Goal: Contribute content

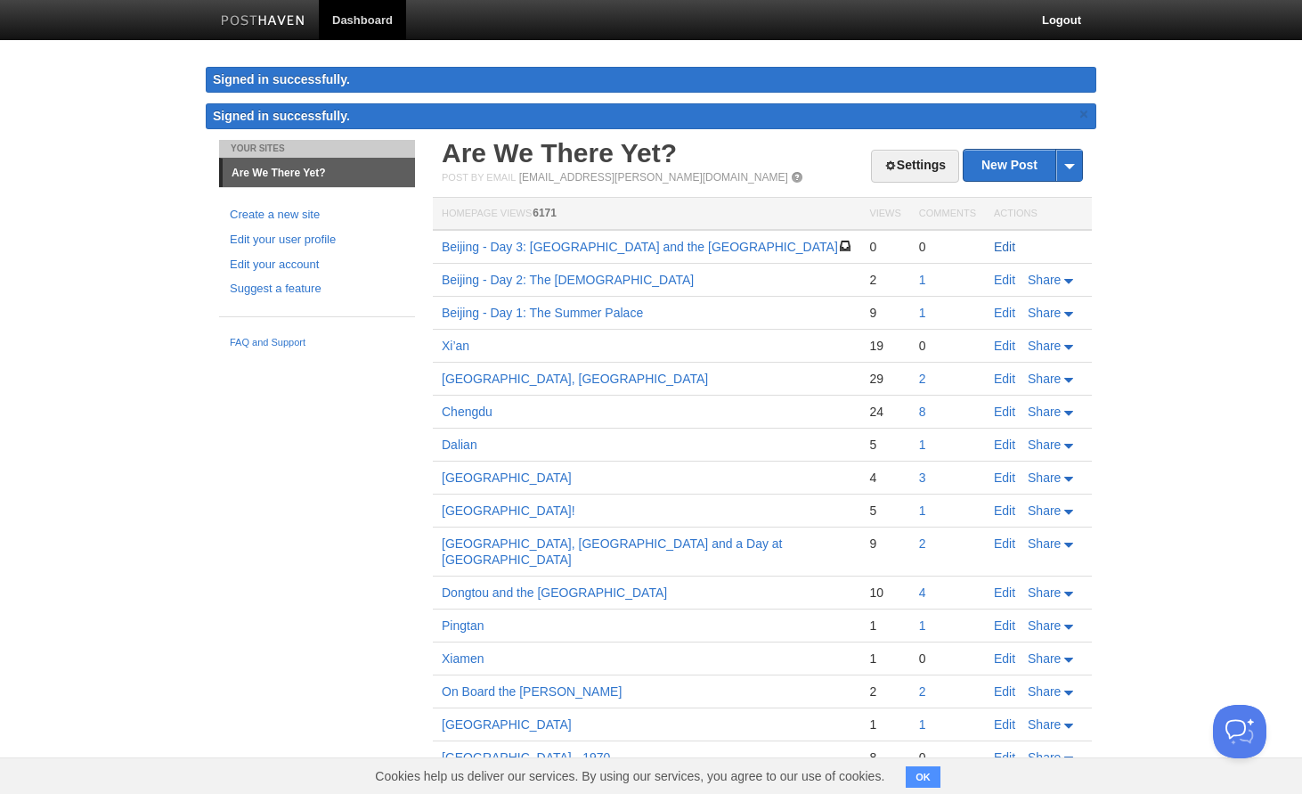
click at [1005, 247] on link "Edit" at bounding box center [1004, 247] width 21 height 14
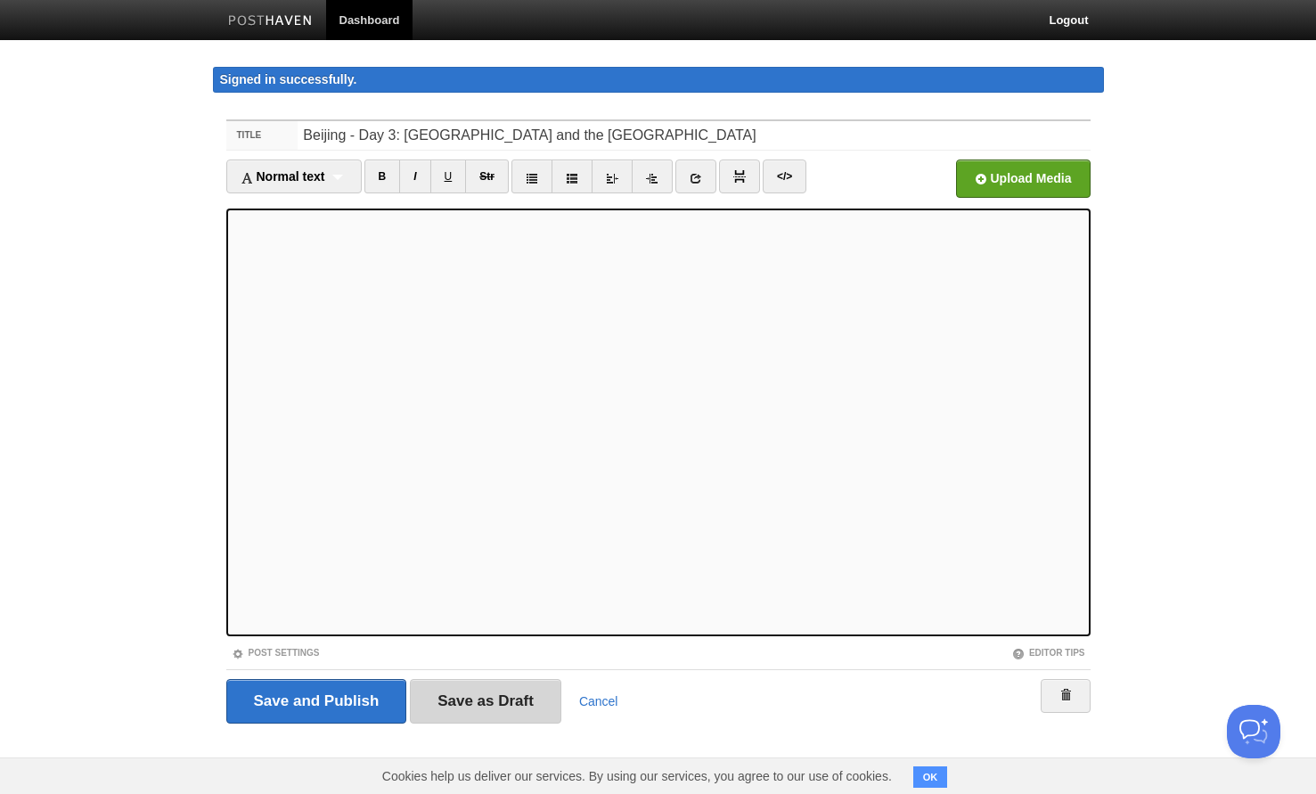
click at [462, 702] on input "Save as Draft" at bounding box center [485, 701] width 151 height 45
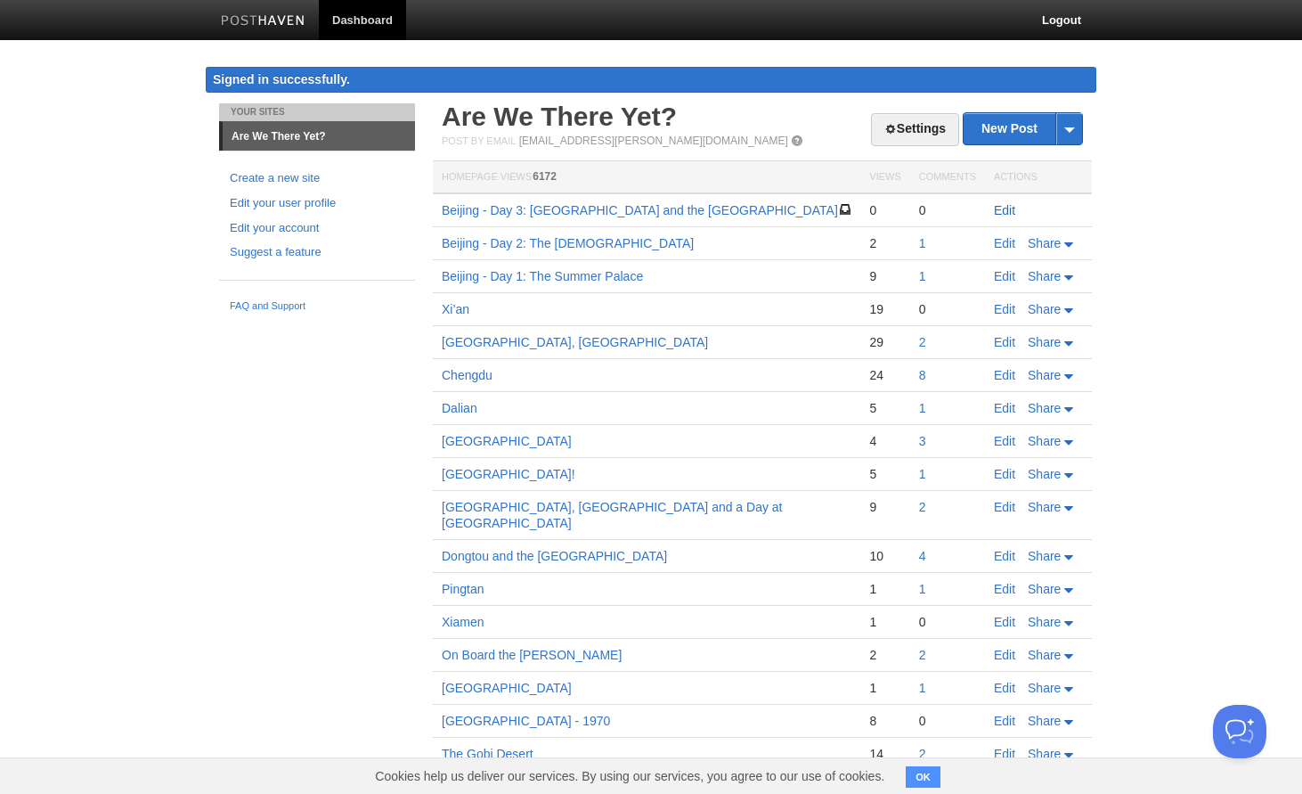
click at [1006, 208] on link "Edit" at bounding box center [1004, 210] width 21 height 14
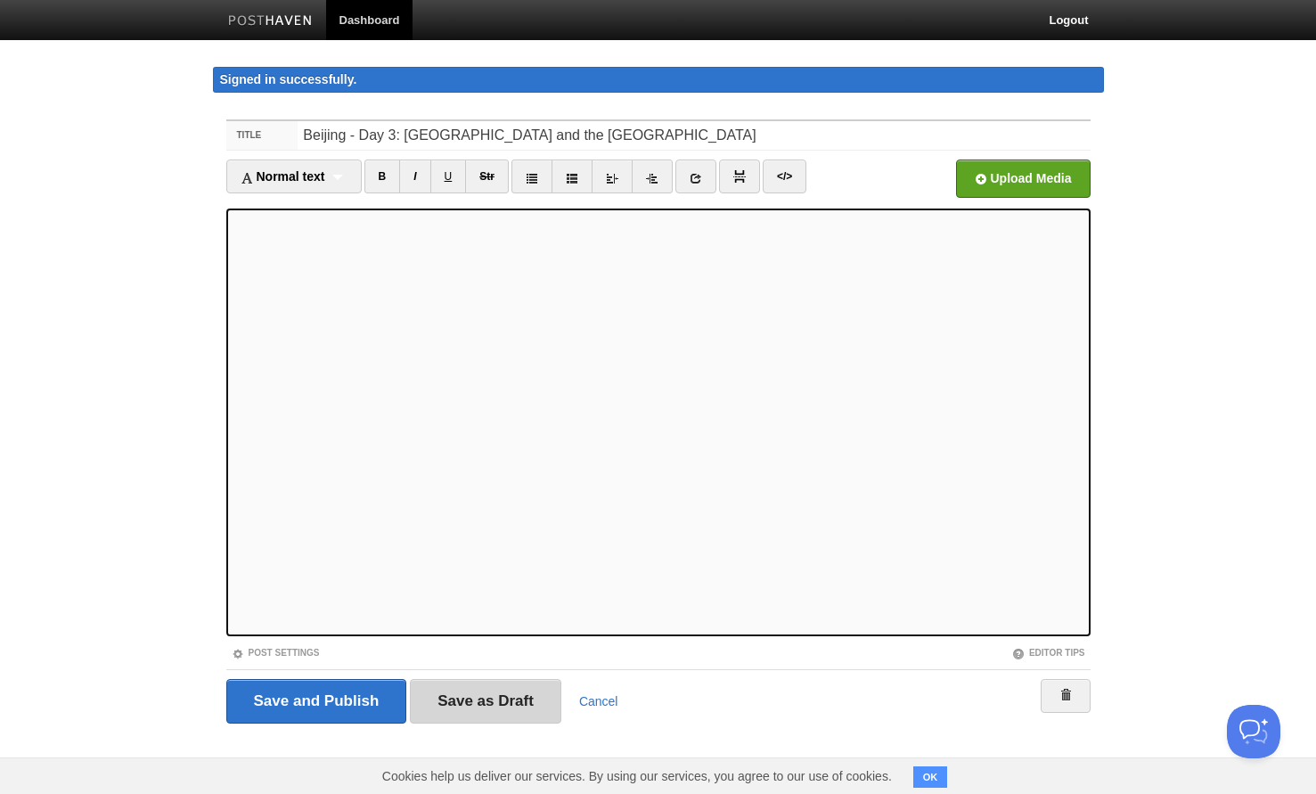
click at [509, 704] on input "Save as Draft" at bounding box center [485, 701] width 151 height 45
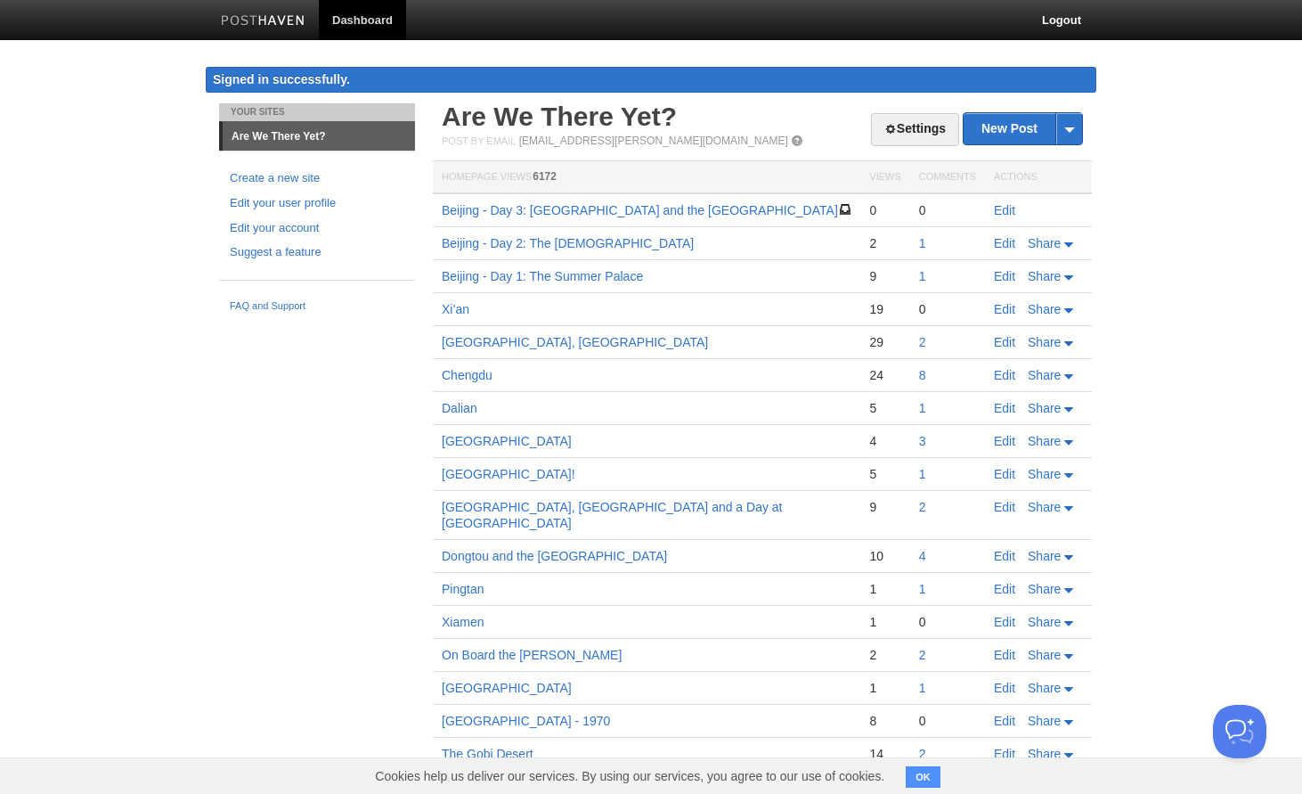
click at [329, 717] on div "Your Sites Are We There Yet? Create a new site Edit your user profile Edit your…" at bounding box center [651, 534] width 891 height 863
click at [1001, 207] on link "Edit" at bounding box center [1004, 210] width 21 height 14
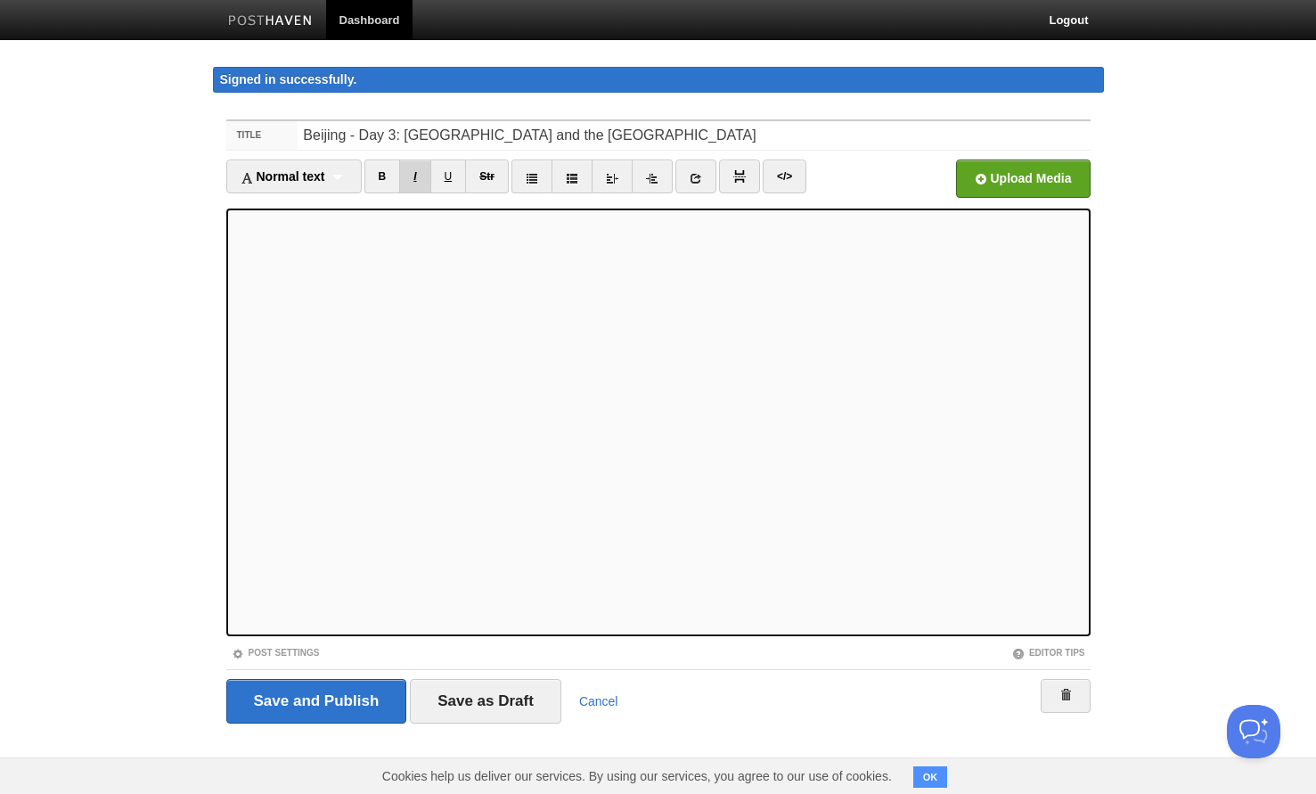
click at [418, 171] on link "I" at bounding box center [414, 176] width 31 height 34
click at [416, 180] on link "I" at bounding box center [414, 176] width 31 height 34
click at [429, 176] on link "I" at bounding box center [414, 176] width 31 height 34
click at [413, 179] on link "I" at bounding box center [414, 176] width 31 height 34
click at [414, 174] on link "I" at bounding box center [414, 176] width 31 height 34
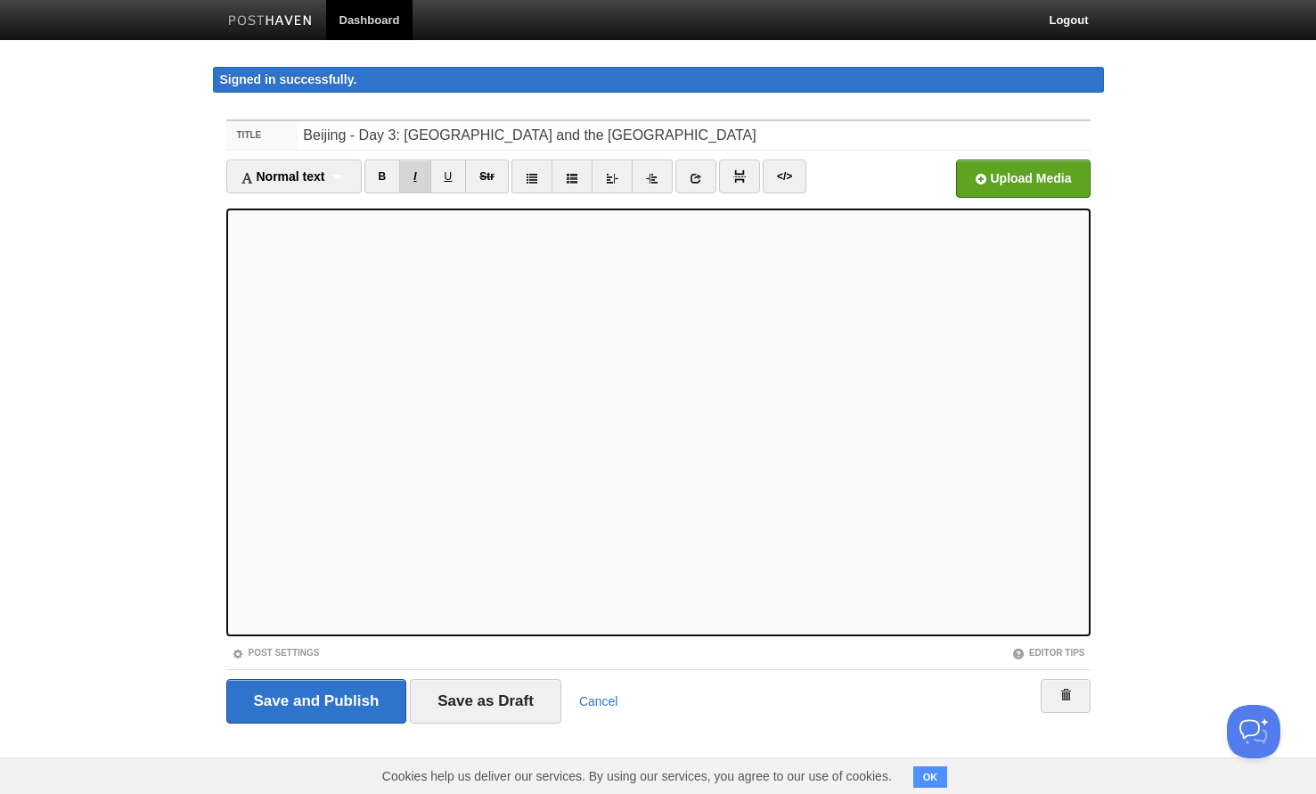
click at [417, 183] on link "I" at bounding box center [414, 176] width 31 height 34
click at [415, 175] on link "I" at bounding box center [414, 176] width 31 height 34
click at [496, 708] on input "Save as Draft" at bounding box center [485, 701] width 151 height 45
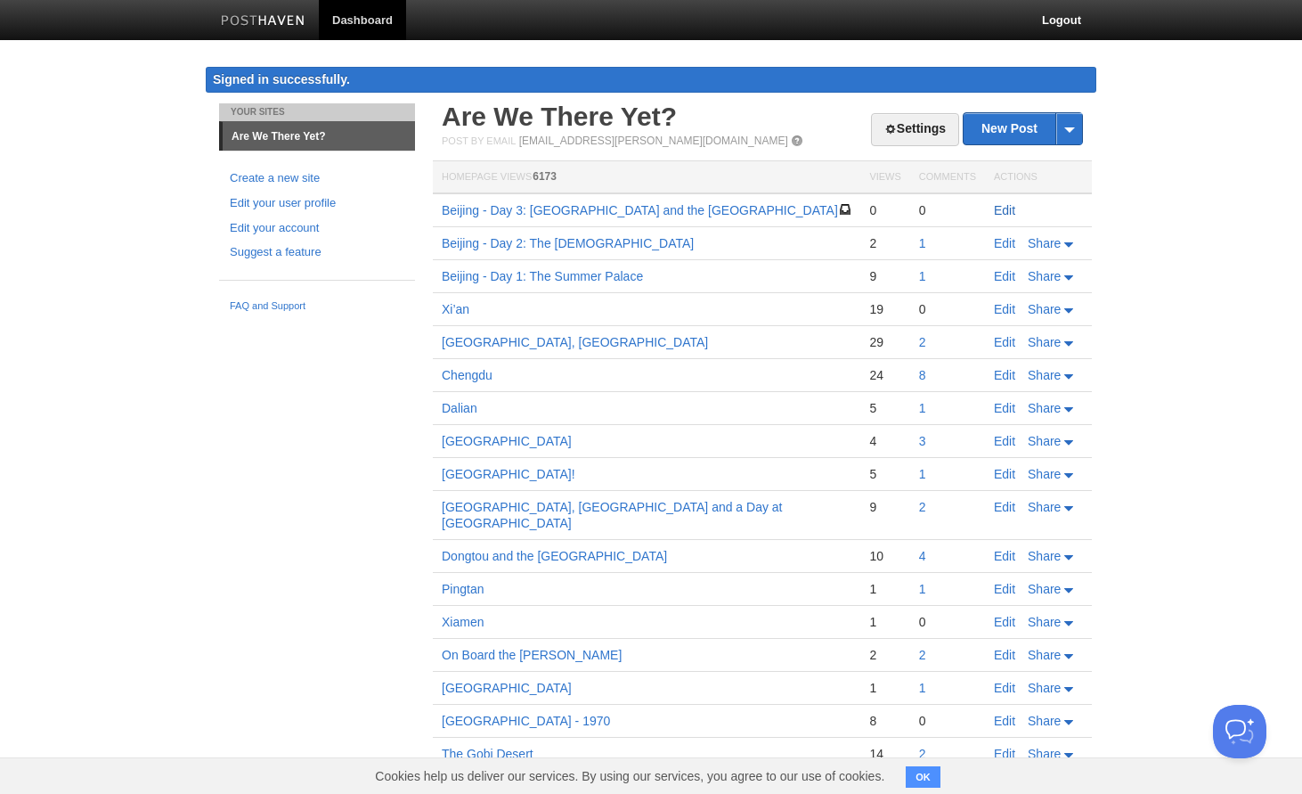
click at [1005, 207] on link "Edit" at bounding box center [1004, 210] width 21 height 14
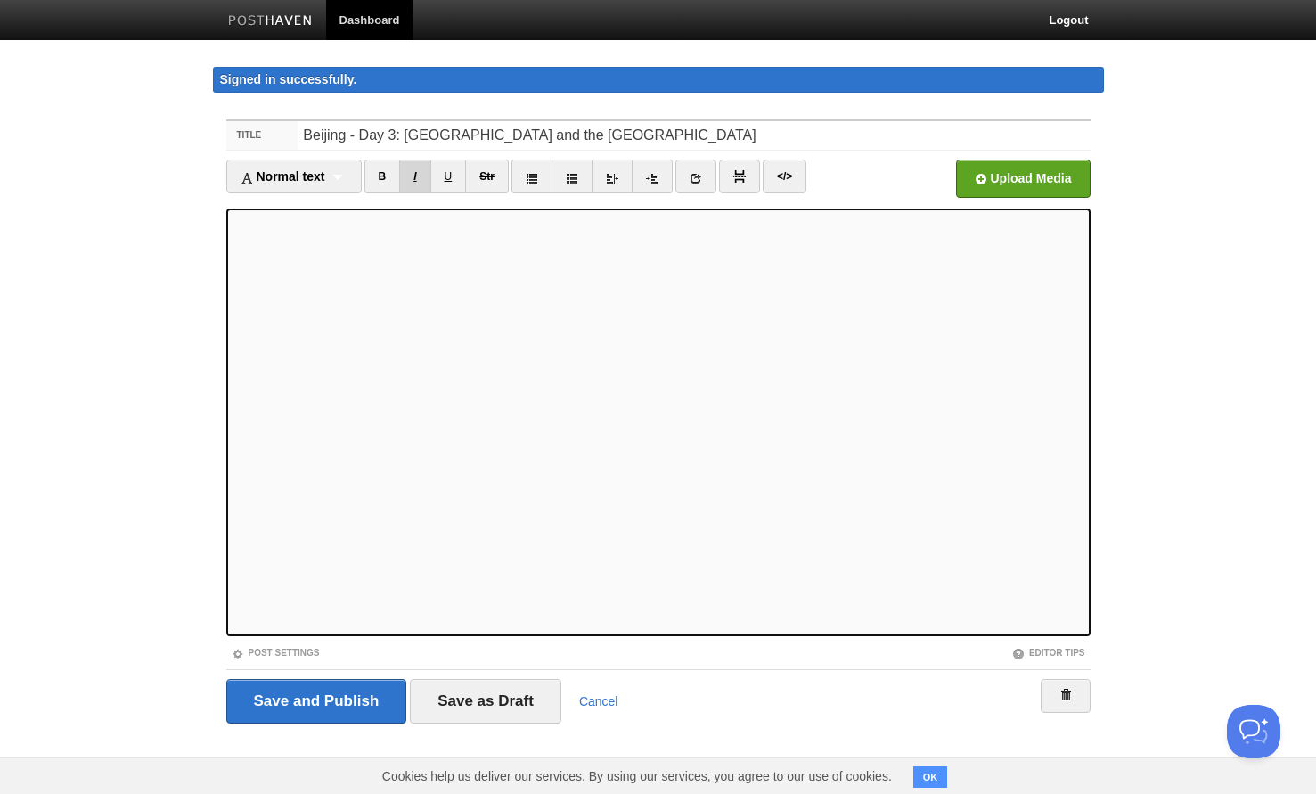
click at [415, 170] on link "I" at bounding box center [414, 176] width 31 height 34
click at [425, 179] on link "I" at bounding box center [414, 176] width 31 height 34
drag, startPoint x: 420, startPoint y: 168, endPoint x: 403, endPoint y: 183, distance: 22.1
click at [420, 170] on link "I" at bounding box center [414, 176] width 31 height 34
click at [416, 181] on link "I" at bounding box center [414, 176] width 31 height 34
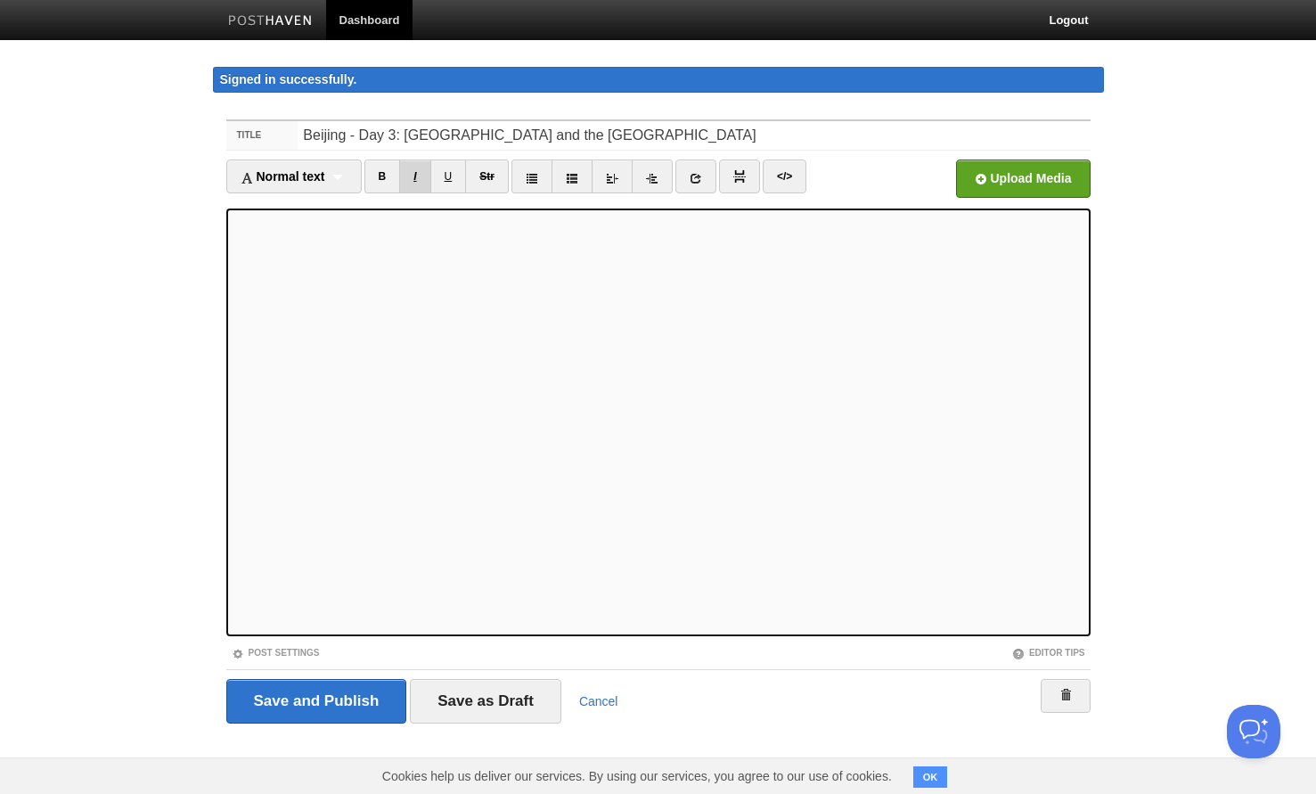
click at [421, 175] on link "I" at bounding box center [414, 176] width 31 height 34
click at [416, 169] on link "I" at bounding box center [414, 176] width 31 height 34
click at [418, 174] on link "I" at bounding box center [414, 176] width 31 height 34
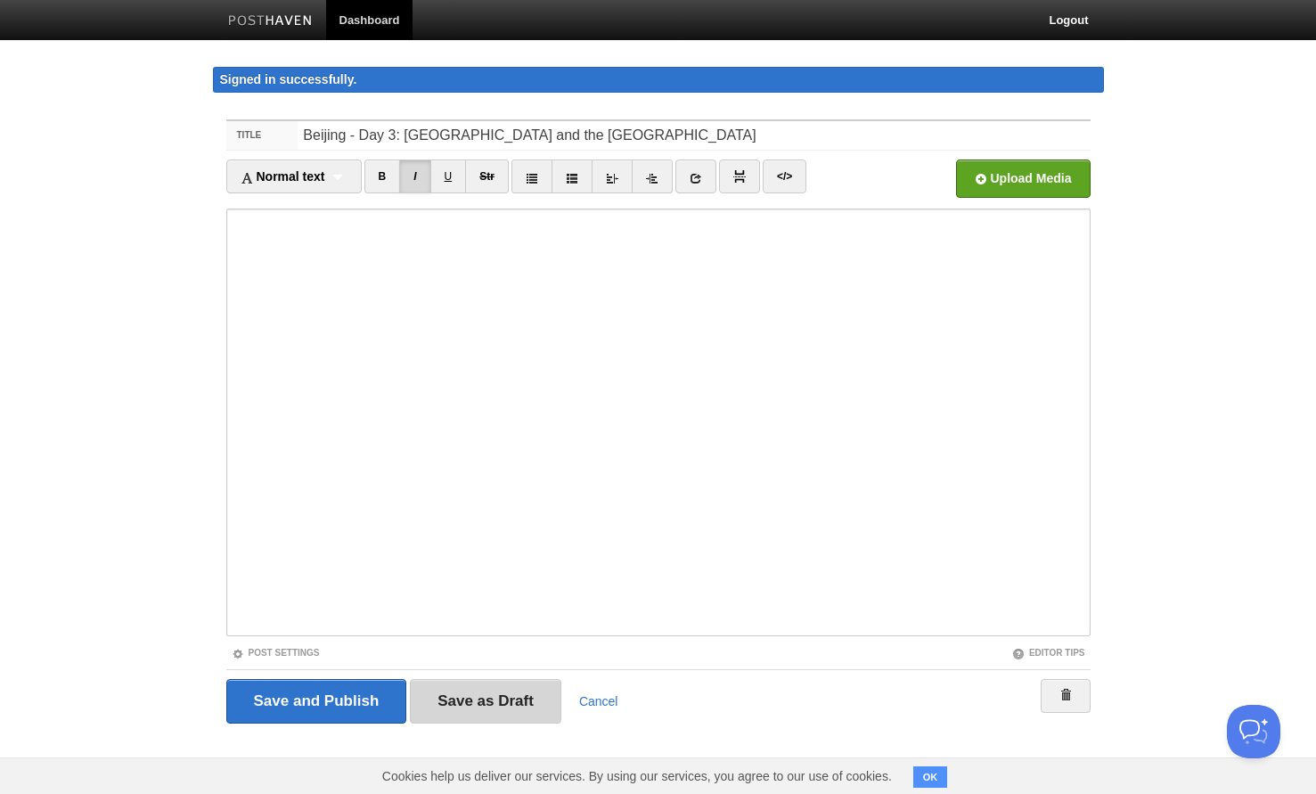
click at [475, 706] on input "Save as Draft" at bounding box center [485, 701] width 151 height 45
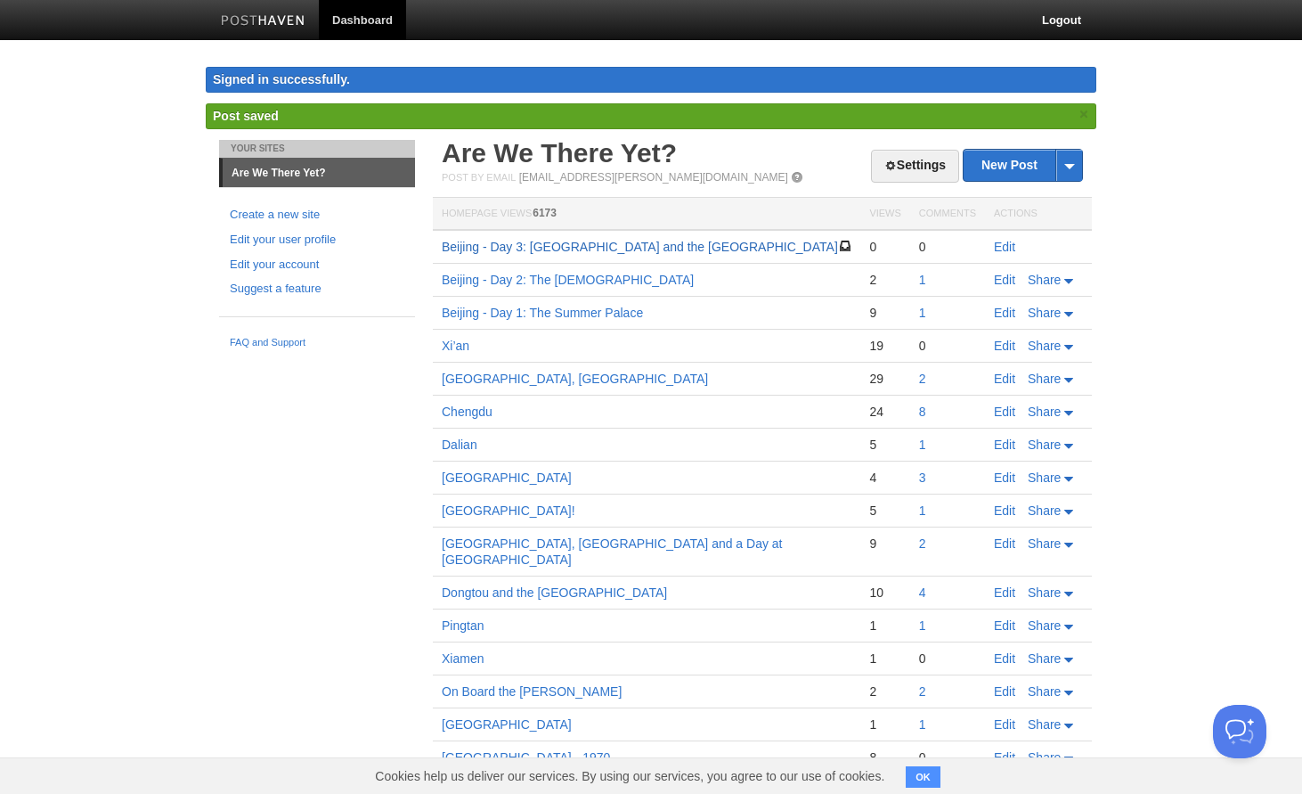
click at [592, 248] on link "Beijing - Day 3: [GEOGRAPHIC_DATA] and the [GEOGRAPHIC_DATA]" at bounding box center [640, 247] width 396 height 14
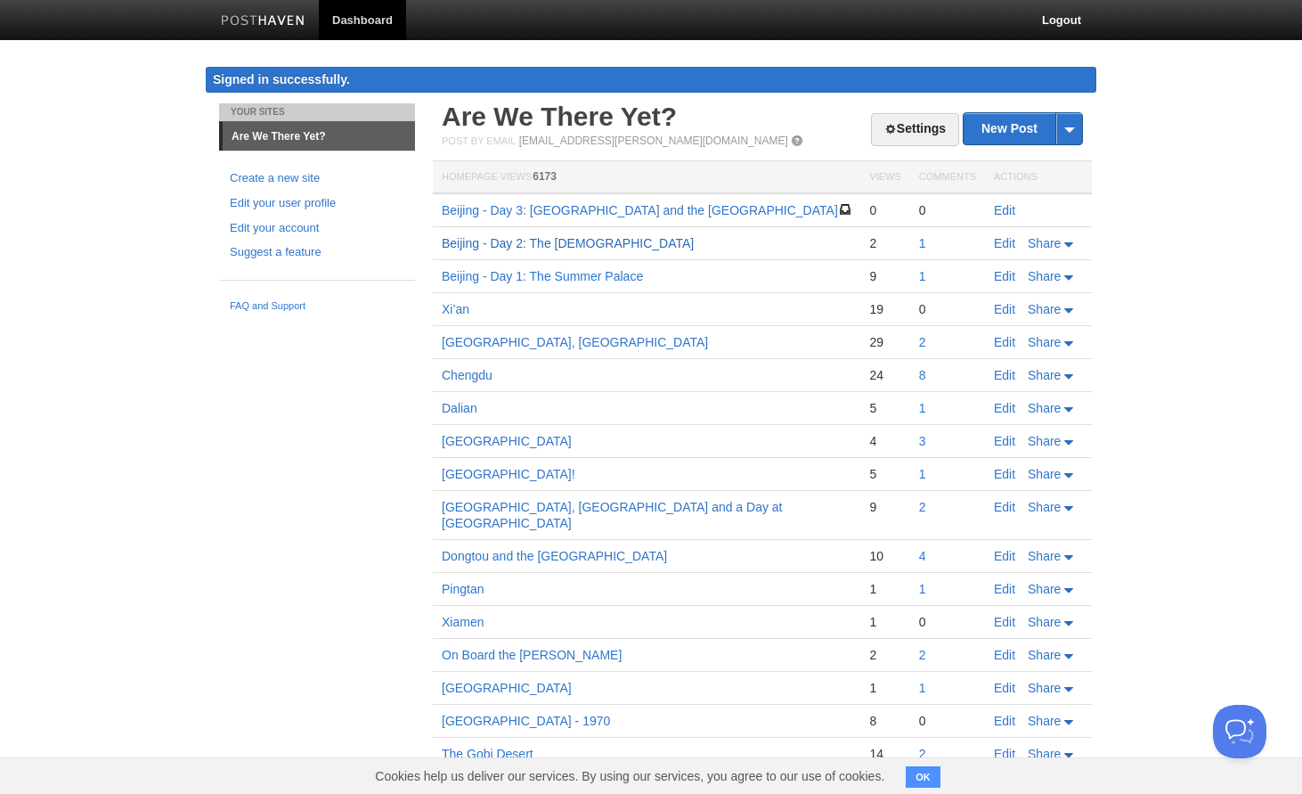
click at [501, 249] on link "Beijing - Day 2: The [DEMOGRAPHIC_DATA]" at bounding box center [568, 243] width 252 height 14
click at [554, 211] on link "Beijing - Day 3: [GEOGRAPHIC_DATA] and the [GEOGRAPHIC_DATA]" at bounding box center [640, 210] width 396 height 14
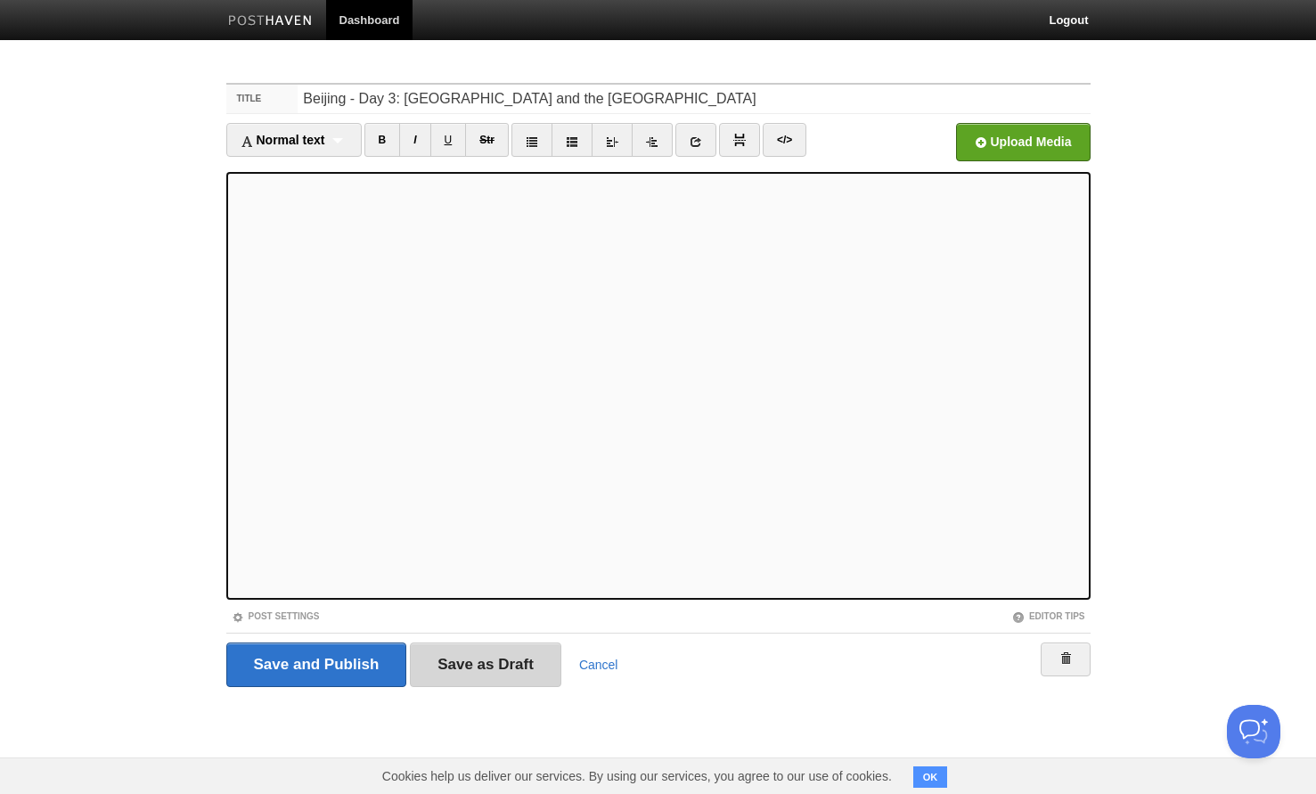
click at [488, 668] on input "Save as Draft" at bounding box center [485, 664] width 151 height 45
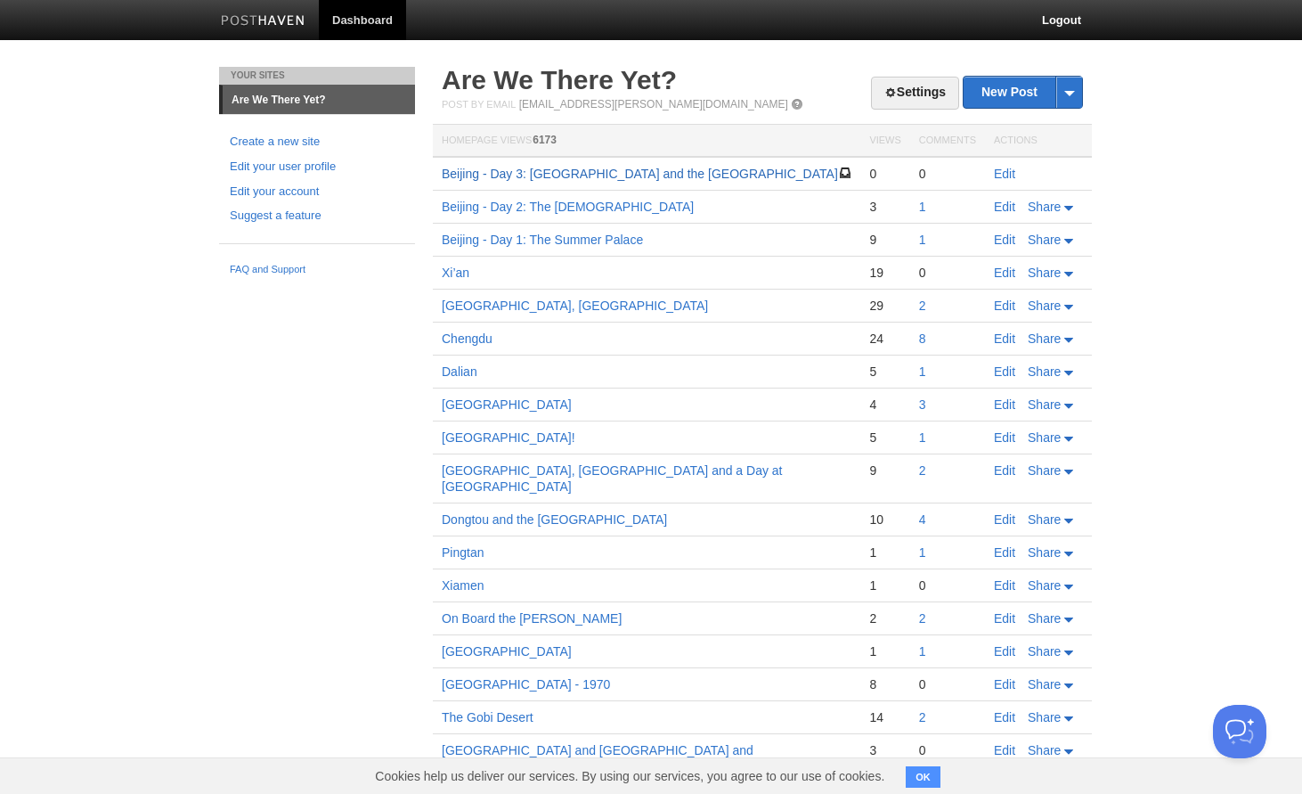
click at [558, 177] on link "Beijing - Day 3: [GEOGRAPHIC_DATA] and the [GEOGRAPHIC_DATA]" at bounding box center [640, 174] width 396 height 14
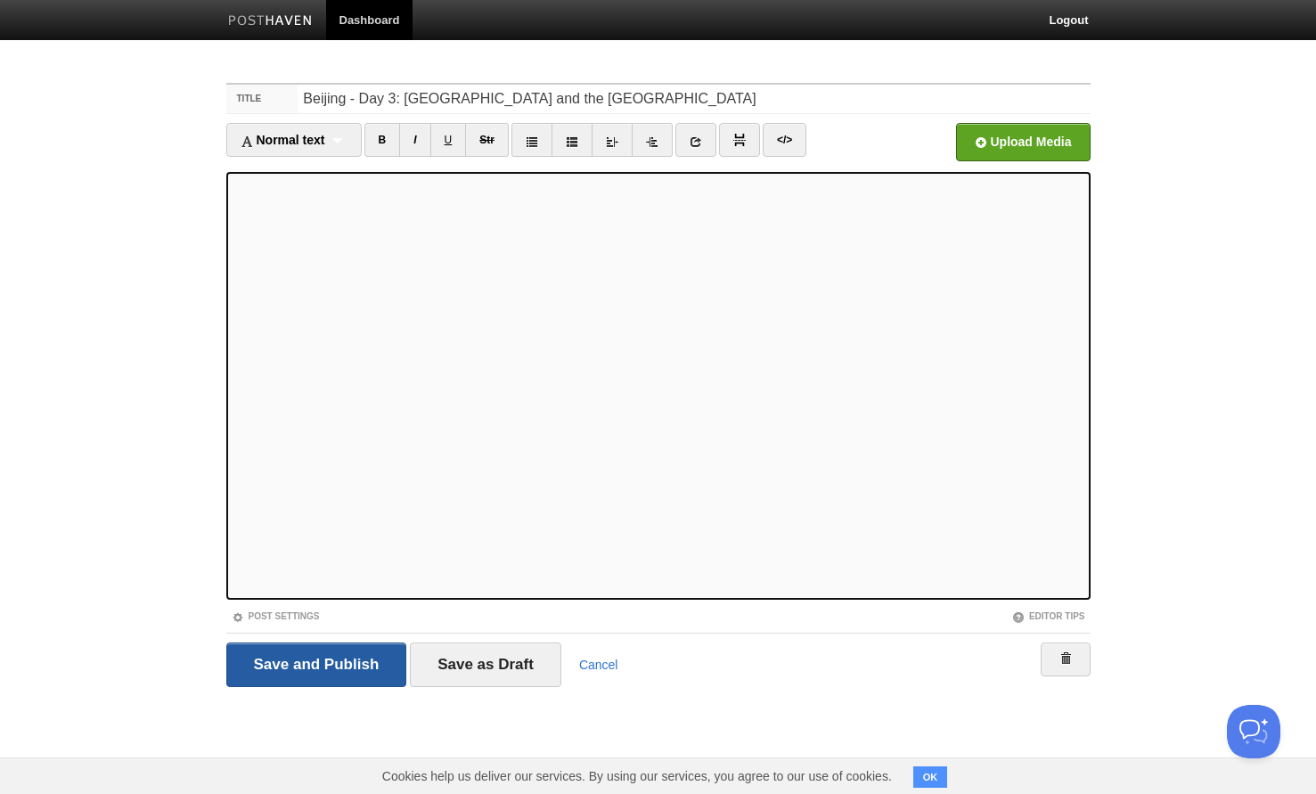
click at [318, 663] on input "Save and Publish" at bounding box center [316, 664] width 181 height 45
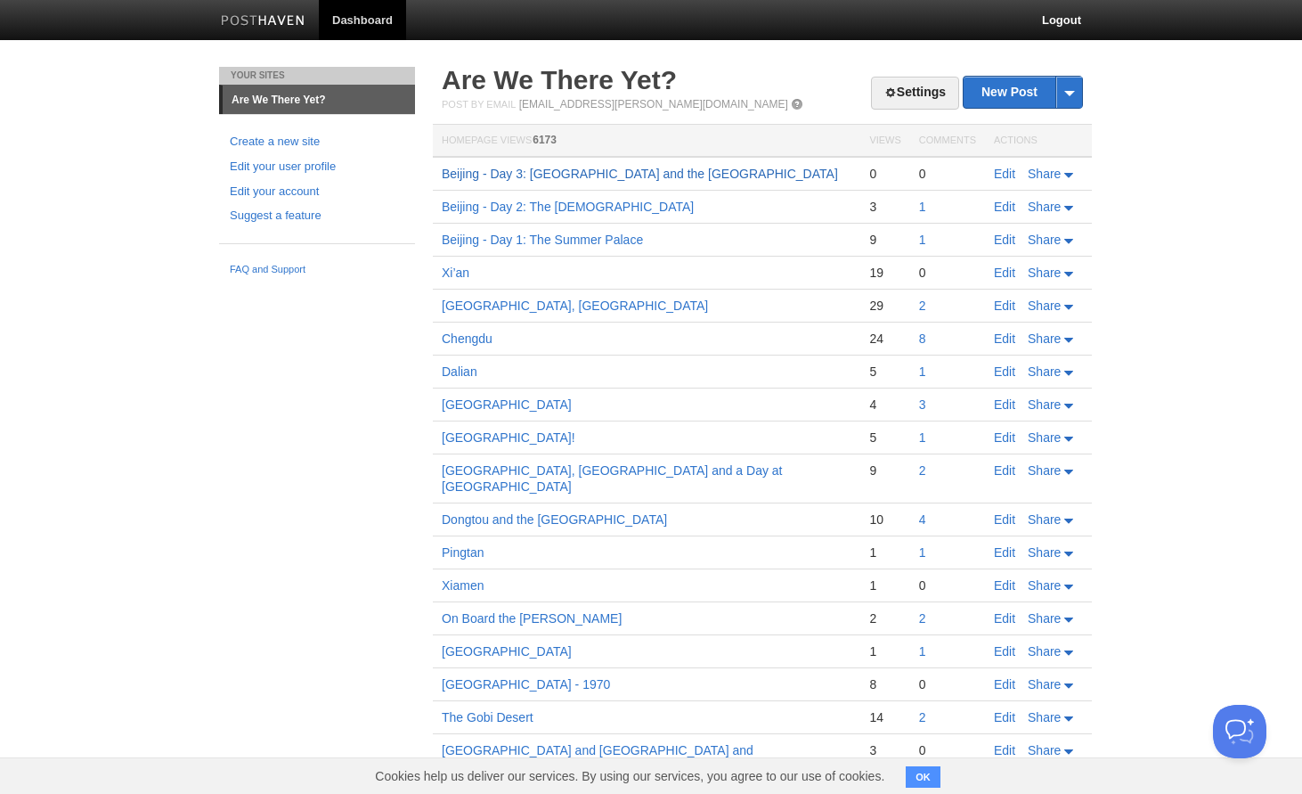
click at [593, 175] on link "Beijing - Day 3: [GEOGRAPHIC_DATA] and the [GEOGRAPHIC_DATA]" at bounding box center [640, 174] width 396 height 14
click at [1042, 174] on span "Share" at bounding box center [1044, 174] width 33 height 14
click at [1004, 254] on span "Facebook" at bounding box center [1015, 255] width 59 height 14
